Goal: Task Accomplishment & Management: Use online tool/utility

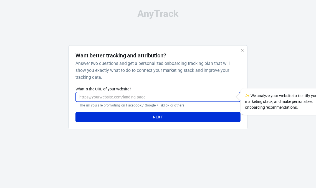
click at [123, 97] on input "What is the URL of your website?" at bounding box center [158, 97] width 165 height 10
type input "[URL][DOMAIN_NAME]"
click at [76, 112] on button "Next" at bounding box center [158, 117] width 165 height 10
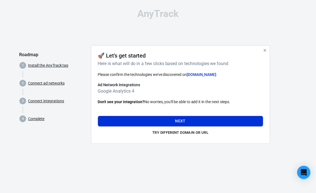
click at [163, 118] on button "Next" at bounding box center [180, 121] width 165 height 10
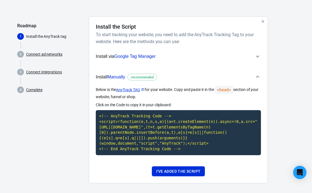
scroll to position [33, 0]
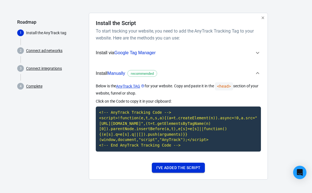
click at [178, 169] on button "I've added the script" at bounding box center [178, 168] width 53 height 10
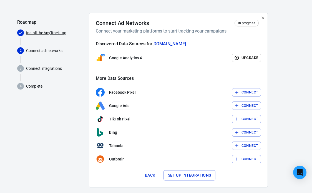
click at [33, 79] on span at bounding box center [53, 77] width 64 height 7
click at [33, 89] on span "4 Complete" at bounding box center [50, 86] width 67 height 11
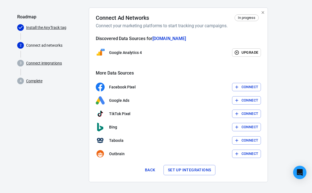
scroll to position [40, 0]
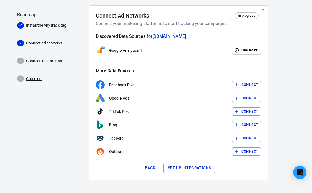
click at [38, 76] on link "Complete" at bounding box center [34, 79] width 16 height 6
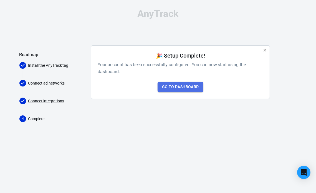
click at [172, 84] on link "Go to Dashboard" at bounding box center [181, 87] width 46 height 10
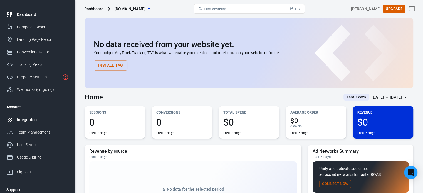
scroll to position [26, 0]
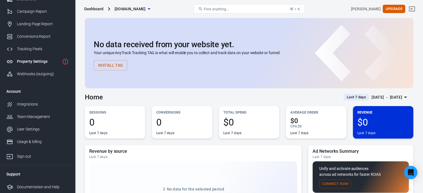
click at [34, 60] on div "Property Settings" at bounding box center [38, 62] width 43 height 6
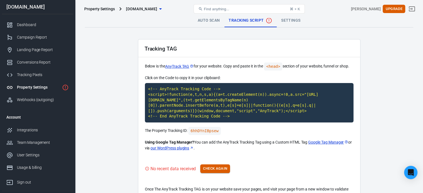
click at [205, 169] on button "Check Again" at bounding box center [215, 168] width 30 height 9
click at [205, 169] on div "No recent data received Check Again" at bounding box center [249, 168] width 208 height 9
click at [205, 169] on button "Check Again" at bounding box center [215, 168] width 30 height 9
click at [212, 11] on button "Find anything... ⌘ + K" at bounding box center [248, 8] width 111 height 9
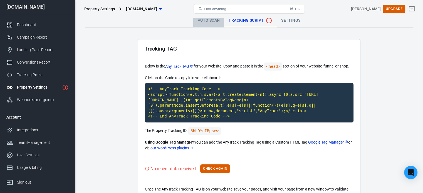
click at [211, 21] on link "Auto Scan" at bounding box center [208, 20] width 31 height 13
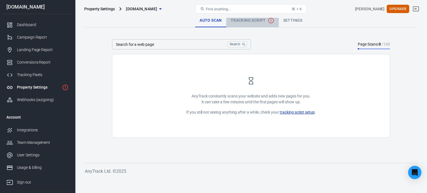
click at [246, 19] on span "Tracking Script" at bounding box center [253, 20] width 44 height 7
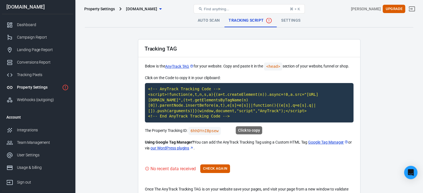
click at [214, 103] on code "<!-- AnyTrack Tracking Code --> <script>!function(e,t,n,s,a){(a=t.createElement…" at bounding box center [249, 102] width 208 height 39
click at [197, 105] on code "<!-- AnyTrack Tracking Code --> <script>!function(e,t,n,s,a){(a=t.createElement…" at bounding box center [249, 102] width 208 height 39
click at [218, 170] on button "Check Again" at bounding box center [215, 168] width 30 height 9
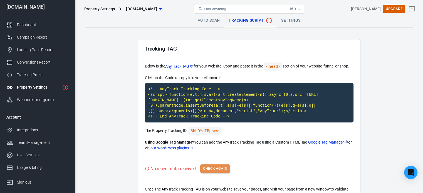
click at [218, 170] on button "Check Again" at bounding box center [215, 168] width 30 height 9
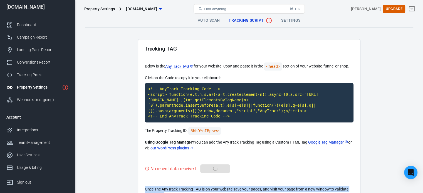
click at [218, 170] on div "No recent data received Check Again" at bounding box center [249, 168] width 208 height 9
click at [218, 170] on button "Check Again" at bounding box center [215, 168] width 30 height 9
click at [218, 170] on div "No recent data received Check Again" at bounding box center [249, 168] width 208 height 9
click at [218, 170] on button "Check Again" at bounding box center [215, 168] width 30 height 9
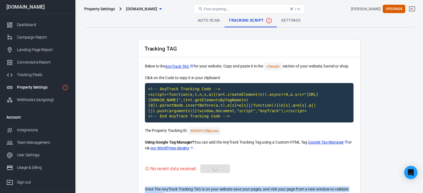
click at [218, 170] on div "No recent data received Check Again" at bounding box center [249, 168] width 208 height 9
click at [218, 170] on button "Check Again" at bounding box center [215, 168] width 30 height 9
click at [218, 170] on div "No recent data received Check Again" at bounding box center [249, 168] width 208 height 9
click at [218, 170] on button "Check Again" at bounding box center [215, 168] width 30 height 9
click at [218, 170] on div "No recent data received Check Again" at bounding box center [249, 168] width 208 height 9
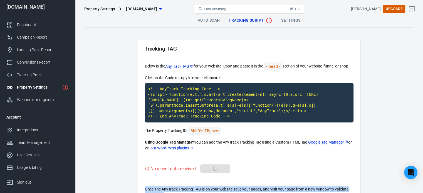
click at [218, 170] on button "Check Again" at bounding box center [215, 168] width 30 height 9
click at [218, 169] on button "Check Again" at bounding box center [215, 168] width 30 height 9
click at [218, 169] on div "No recent data received Check Again" at bounding box center [249, 168] width 208 height 9
click at [218, 169] on button "Check Again" at bounding box center [215, 168] width 30 height 9
click at [218, 169] on div "No recent data received Check Again" at bounding box center [249, 168] width 208 height 9
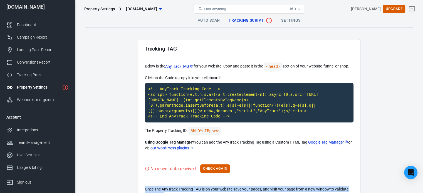
click at [218, 169] on button "Check Again" at bounding box center [215, 168] width 30 height 9
click at [218, 169] on div "No recent data received Check Again" at bounding box center [249, 168] width 208 height 9
click at [218, 169] on button "Check Again" at bounding box center [215, 168] width 30 height 9
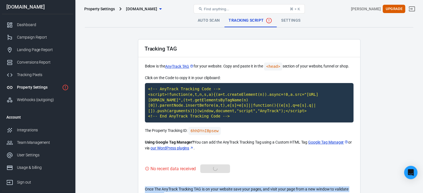
click at [218, 169] on div "No recent data received Check Again" at bounding box center [249, 168] width 208 height 9
click at [218, 169] on button "Check Again" at bounding box center [215, 168] width 30 height 9
click at [218, 169] on div "No recent data received Check Again" at bounding box center [249, 168] width 208 height 9
click at [218, 169] on button "Check Again" at bounding box center [215, 168] width 30 height 9
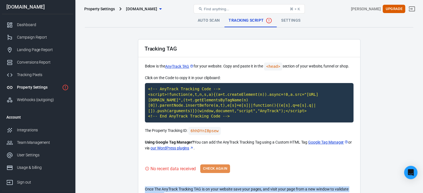
click at [218, 169] on div "No recent data received Check Again" at bounding box center [249, 168] width 208 height 9
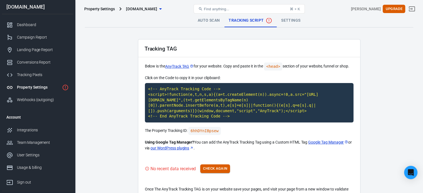
click at [207, 167] on button "Check Again" at bounding box center [215, 168] width 30 height 9
click at [207, 167] on div "No recent data received Check Again" at bounding box center [249, 168] width 208 height 9
click at [207, 167] on button "Check Again" at bounding box center [215, 168] width 30 height 9
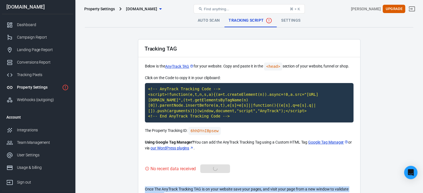
click at [207, 167] on div "No recent data received Check Again" at bounding box center [249, 168] width 208 height 9
click at [207, 167] on button "Check Again" at bounding box center [215, 168] width 30 height 9
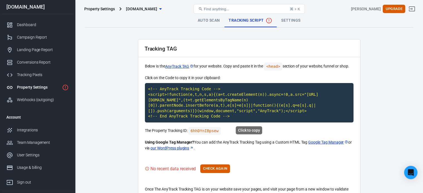
click at [198, 107] on code "<!-- AnyTrack Tracking Code --> <script>!function(e,t,n,s,a){(a=t.createElement…" at bounding box center [249, 102] width 208 height 39
click at [210, 167] on button "Check Again" at bounding box center [215, 168] width 30 height 9
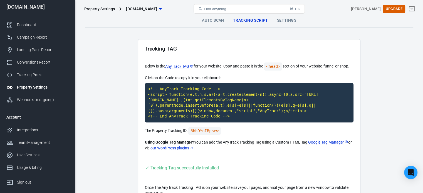
click at [283, 25] on link "Settings" at bounding box center [286, 20] width 28 height 13
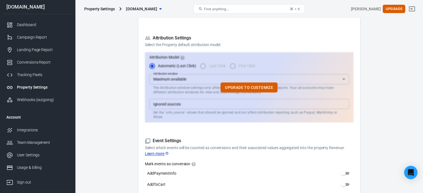
scroll to position [222, 0]
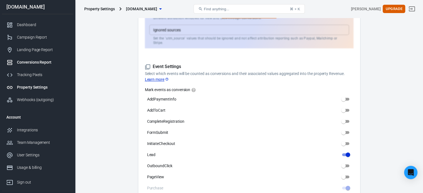
click at [19, 68] on link "Conversions Report" at bounding box center [37, 62] width 71 height 13
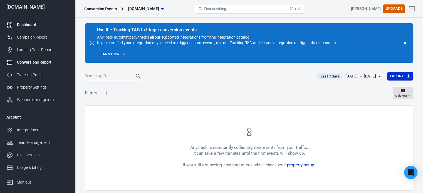
click at [19, 26] on div "Dashboard" at bounding box center [43, 25] width 52 height 6
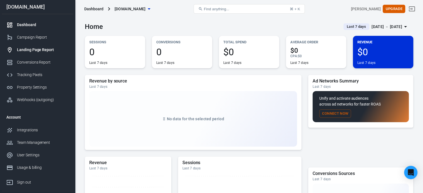
click at [28, 50] on div "Landing Page Report" at bounding box center [43, 50] width 52 height 6
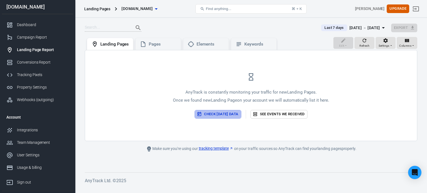
click at [207, 113] on button "Check [DATE] data" at bounding box center [217, 114] width 46 height 9
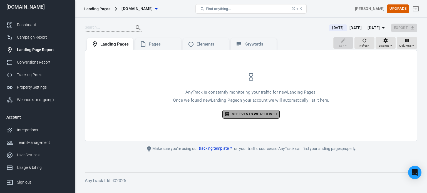
click at [266, 113] on link "See events we received" at bounding box center [250, 114] width 57 height 9
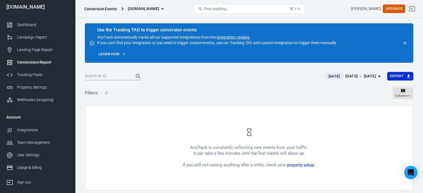
click at [166, 7] on icon "button" at bounding box center [162, 9] width 7 height 7
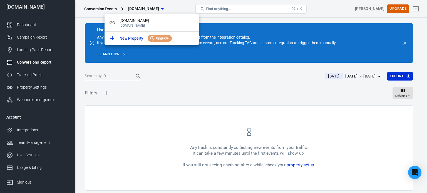
click at [173, 8] on div at bounding box center [213, 96] width 427 height 193
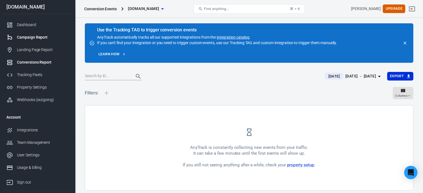
click at [41, 39] on div "Campaign Report" at bounding box center [43, 37] width 52 height 6
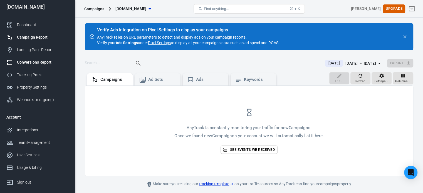
click at [43, 58] on link "Conversions Report" at bounding box center [37, 62] width 71 height 13
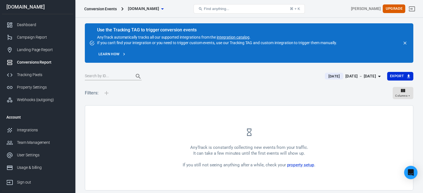
click at [316, 70] on main "Use the Tracking TAG to trigger conversion events AnyTrack automatically tracks…" at bounding box center [249, 106] width 328 height 167
click at [316, 76] on div "[DATE] － [DATE]" at bounding box center [360, 76] width 31 height 7
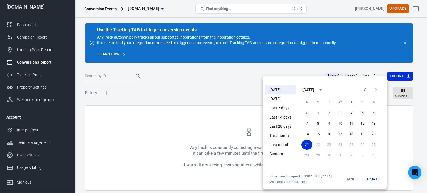
click at [276, 118] on li "Last 14 days" at bounding box center [280, 117] width 31 height 9
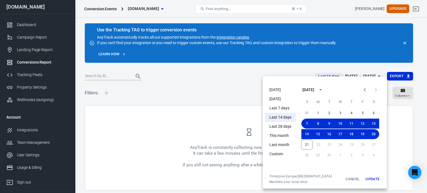
click at [181, 74] on div at bounding box center [213, 96] width 427 height 193
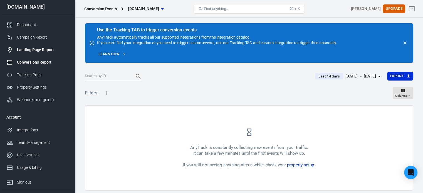
click at [36, 48] on div "Landing Page Report" at bounding box center [43, 50] width 52 height 6
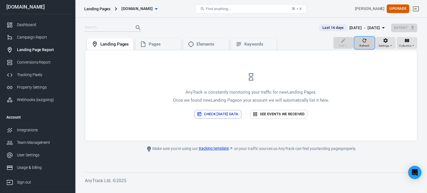
click at [316, 41] on icon "button" at bounding box center [365, 41] width 4 height 4
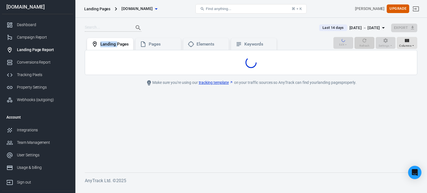
click at [316, 41] on div "Edit Refresh Settings Columns" at bounding box center [375, 43] width 84 height 13
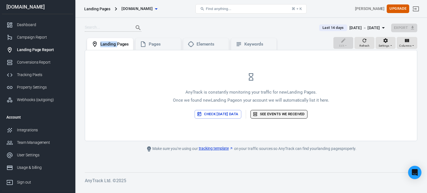
click at [271, 111] on link "See events we received" at bounding box center [278, 114] width 57 height 9
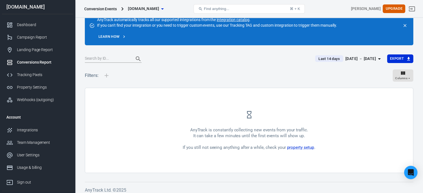
scroll to position [21, 0]
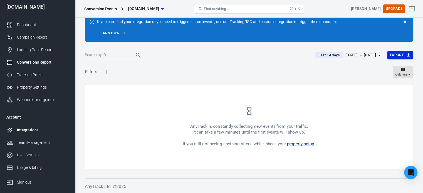
click at [32, 131] on div "Integrations" at bounding box center [43, 130] width 52 height 6
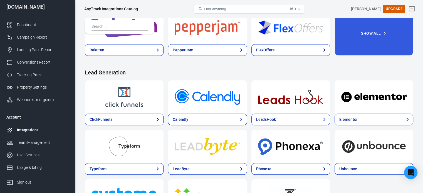
scroll to position [333, 0]
